Goal: Task Accomplishment & Management: Use online tool/utility

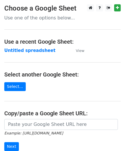
scroll to position [75, 0]
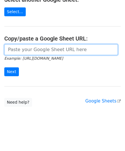
click at [22, 49] on input "url" at bounding box center [61, 49] width 114 height 11
paste input "https://docs.google.com/spreadsheets/d/1eXC-5a11Xh_Fhe9-X9QBJIDYfP_AcGdKKy1qTuO…"
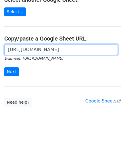
scroll to position [0, 123]
type input "https://docs.google.com/spreadsheets/d/1eXC-5a11Xh_Fhe9-X9QBJIDYfP_AcGdKKy1qTuO…"
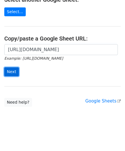
click at [12, 71] on input "Next" at bounding box center [11, 71] width 15 height 9
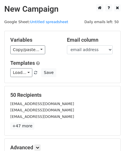
scroll to position [70, 0]
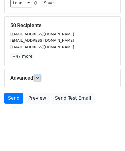
click at [37, 77] on icon at bounding box center [37, 77] width 3 height 3
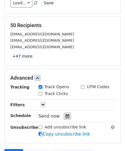
click at [65, 118] on div at bounding box center [67, 116] width 8 height 7
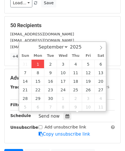
type input "[DATE] 12:00"
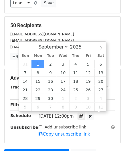
scroll to position [0, 0]
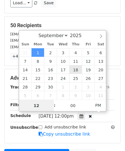
paste input "Hour"
type input "2"
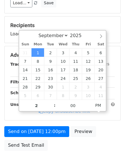
type input "[DATE] 14:00"
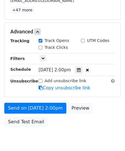
scroll to position [139, 0]
